Goal: Information Seeking & Learning: Learn about a topic

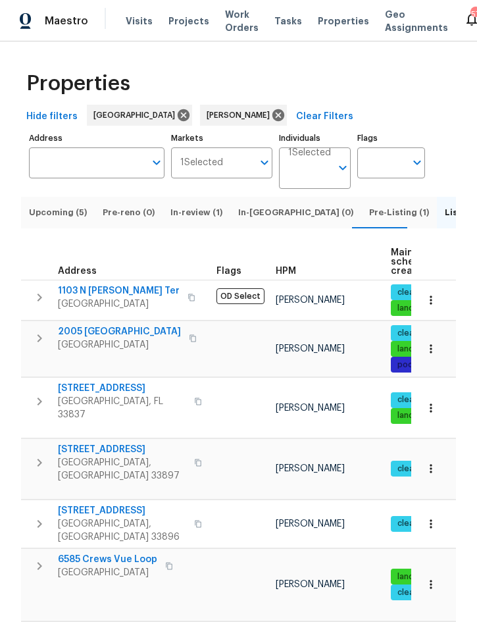
scroll to position [0, 9]
click at [66, 218] on span "Upcoming (5)" at bounding box center [58, 212] width 58 height 14
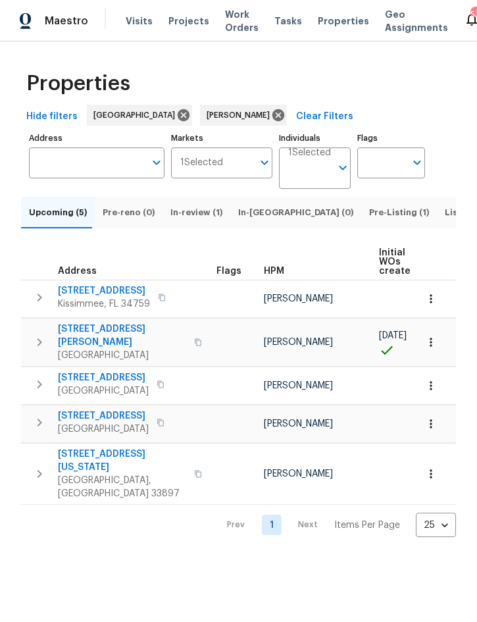
click at [434, 346] on icon "button" at bounding box center [430, 342] width 13 height 13
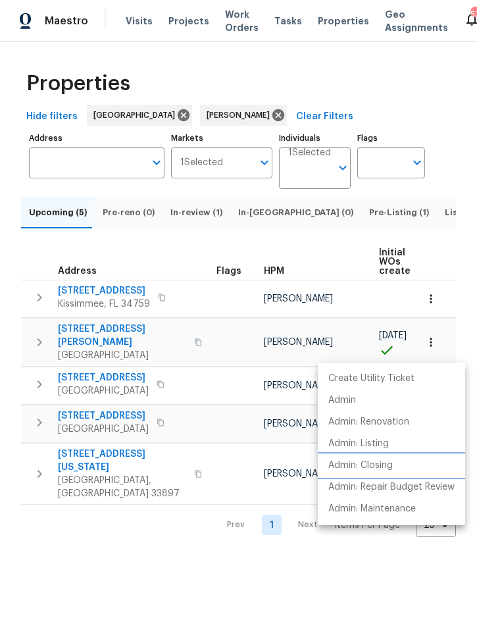
click at [386, 456] on li "Admin: Closing" at bounding box center [391, 466] width 147 height 22
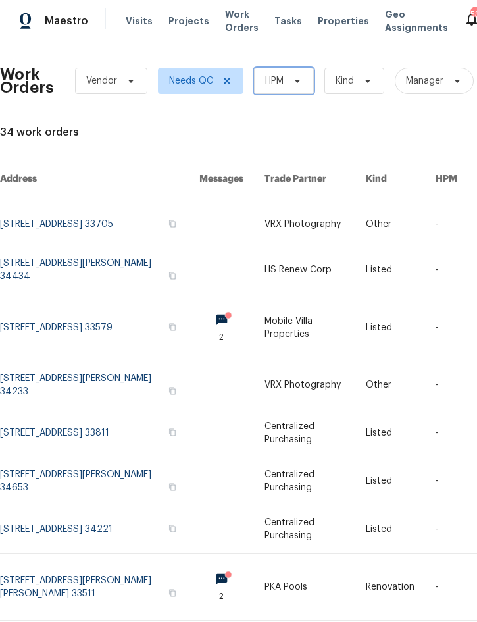
click at [290, 81] on span at bounding box center [295, 81] width 14 height 11
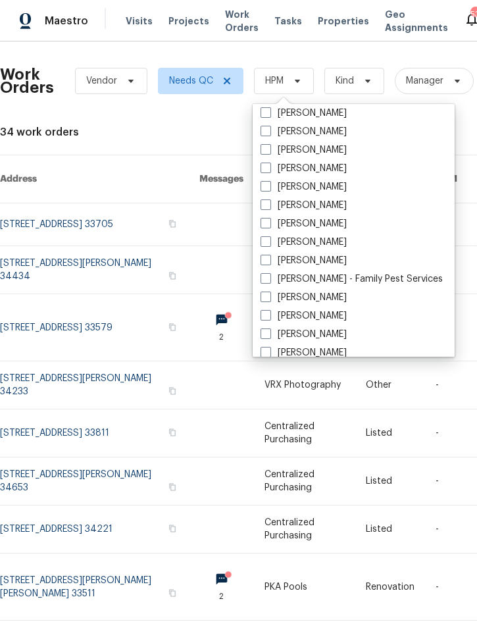
scroll to position [145, 0]
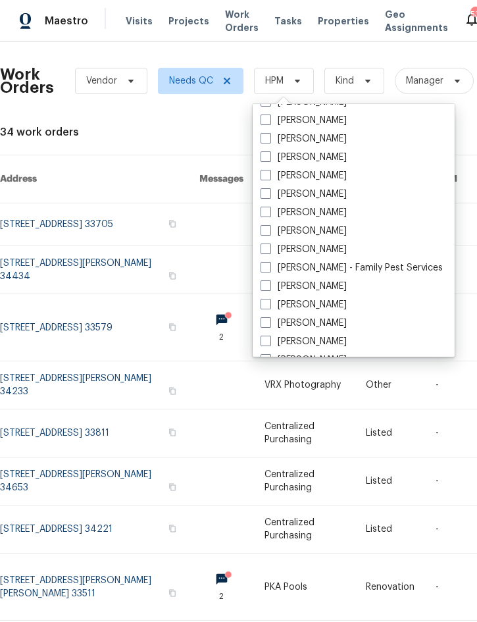
click at [331, 249] on label "[PERSON_NAME]" at bounding box center [304, 249] width 86 height 13
click at [269, 249] on input "[PERSON_NAME]" at bounding box center [265, 247] width 9 height 9
checkbox input "true"
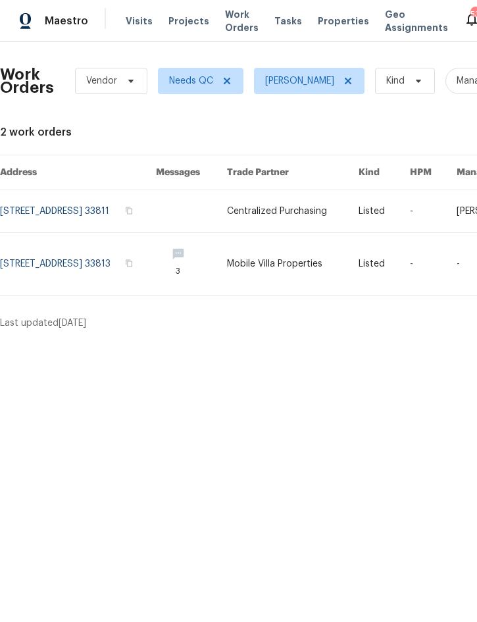
click at [178, 0] on div "Maestro Visits Projects Work Orders Tasks Properties Geo Assignments 53 Tampa N…" at bounding box center [238, 20] width 477 height 41
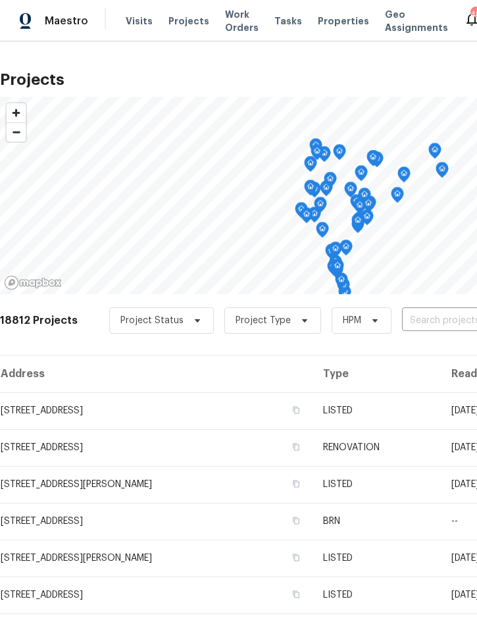
click at [432, 321] on input "text" at bounding box center [477, 321] width 151 height 20
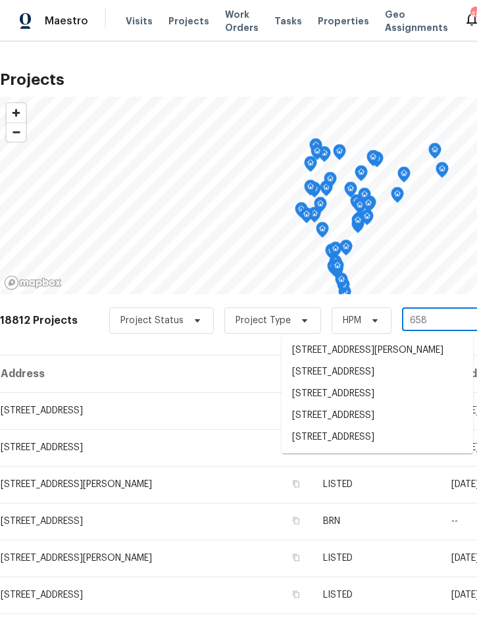
type input "6585"
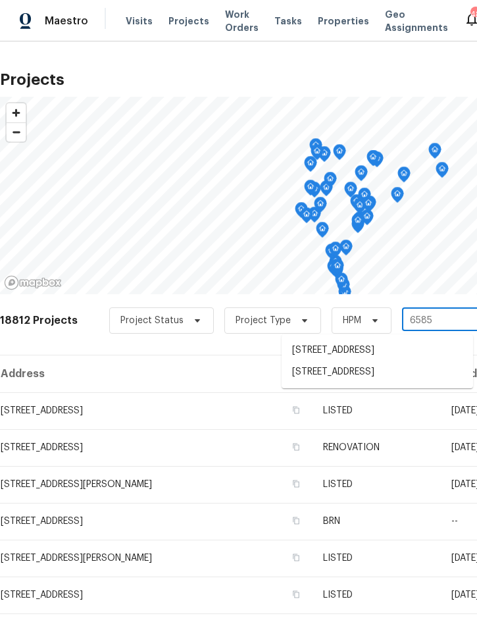
click at [364, 371] on li "[STREET_ADDRESS]" at bounding box center [378, 372] width 192 height 22
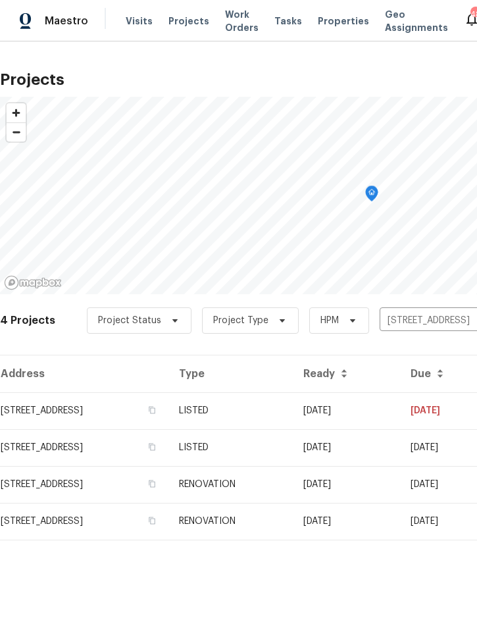
click at [293, 417] on td "LISTED" at bounding box center [230, 410] width 124 height 37
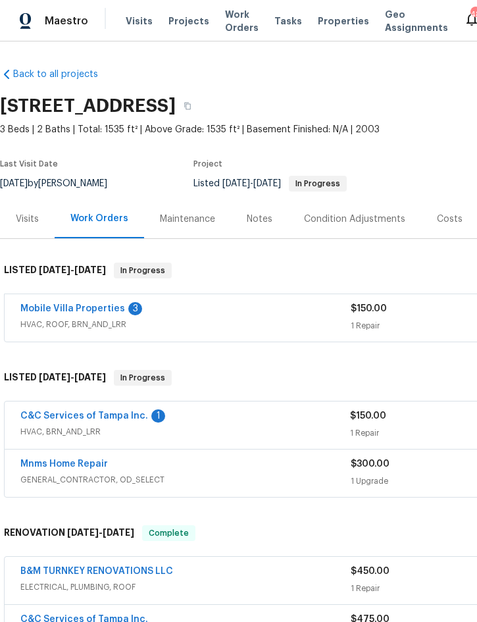
click at [83, 307] on link "Mobile Villa Properties" at bounding box center [72, 308] width 105 height 9
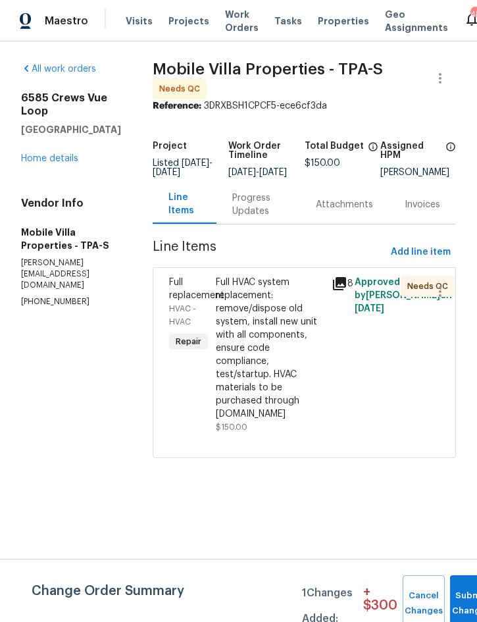
click at [232, 209] on div "Progress Updates" at bounding box center [258, 205] width 53 height 26
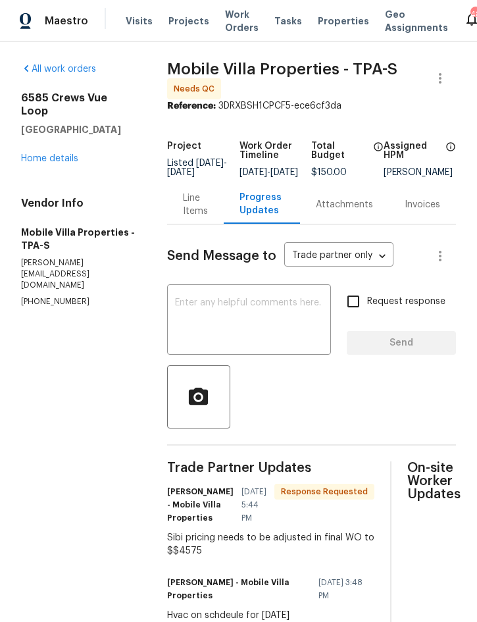
click at [199, 192] on div "Line Items" at bounding box center [195, 205] width 25 height 26
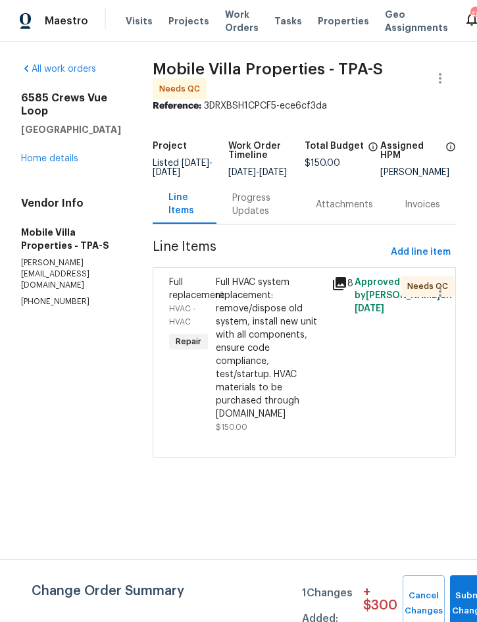
click at [309, 285] on div "Full HVAC system replacement: remove/dispose old system, install new unit with …" at bounding box center [270, 355] width 116 height 166
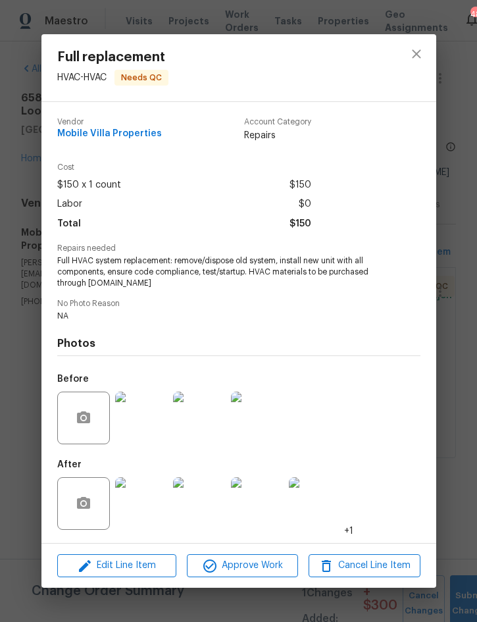
click at [138, 502] on img at bounding box center [141, 503] width 53 height 53
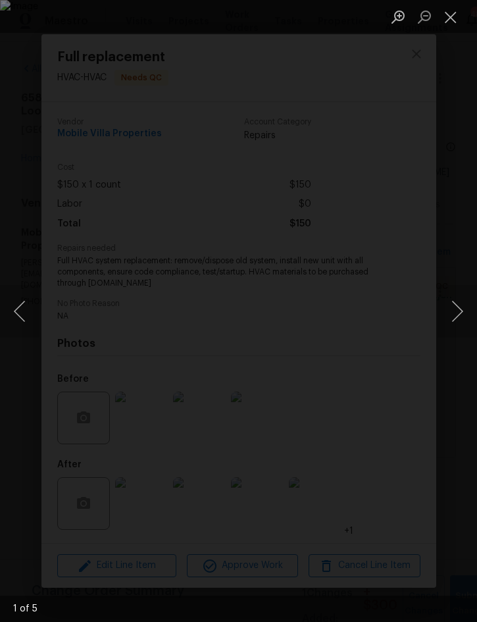
click at [459, 311] on button "Next image" at bounding box center [457, 311] width 39 height 53
click at [456, 314] on button "Next image" at bounding box center [457, 311] width 39 height 53
click at [454, 309] on button "Next image" at bounding box center [457, 311] width 39 height 53
click at [453, 313] on button "Next image" at bounding box center [457, 311] width 39 height 53
click at [455, 309] on button "Next image" at bounding box center [457, 311] width 39 height 53
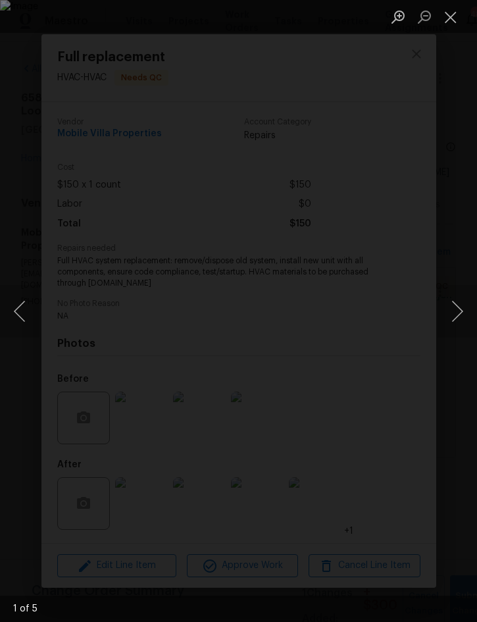
click at [462, 311] on button "Next image" at bounding box center [457, 311] width 39 height 53
click at [449, 17] on button "Close lightbox" at bounding box center [451, 16] width 26 height 23
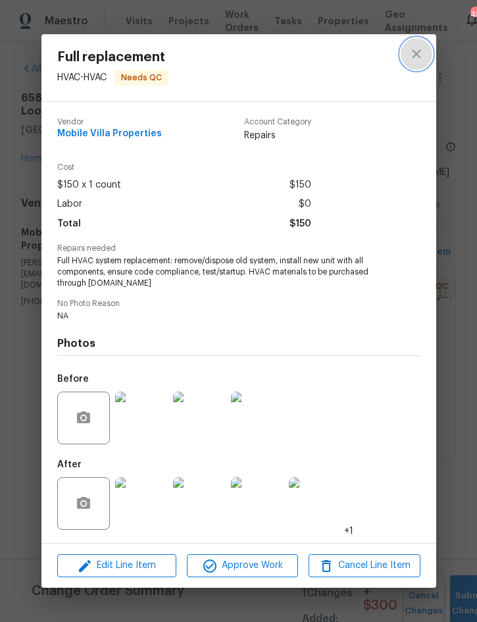
click at [414, 51] on icon "close" at bounding box center [417, 54] width 16 height 16
